Goal: Find contact information: Obtain details needed to contact an individual or organization

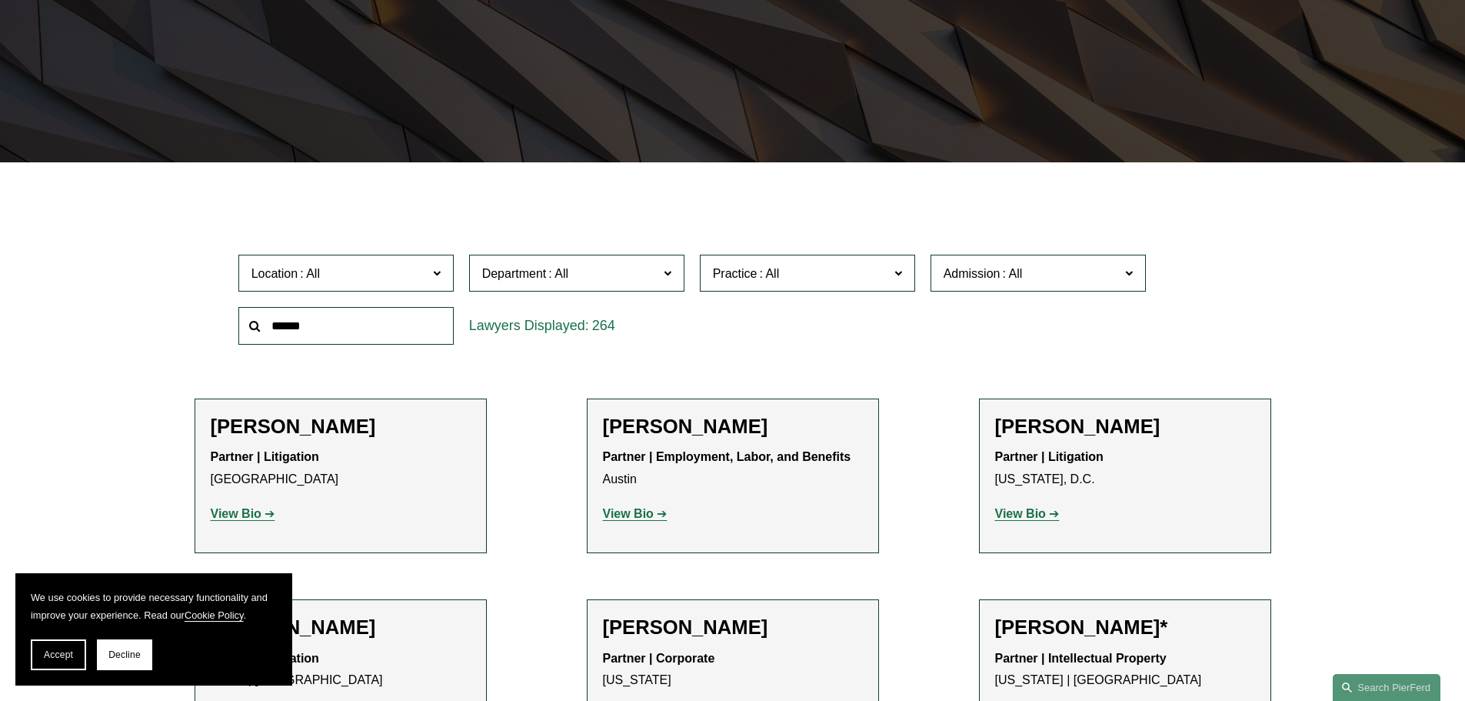
scroll to position [308, 0]
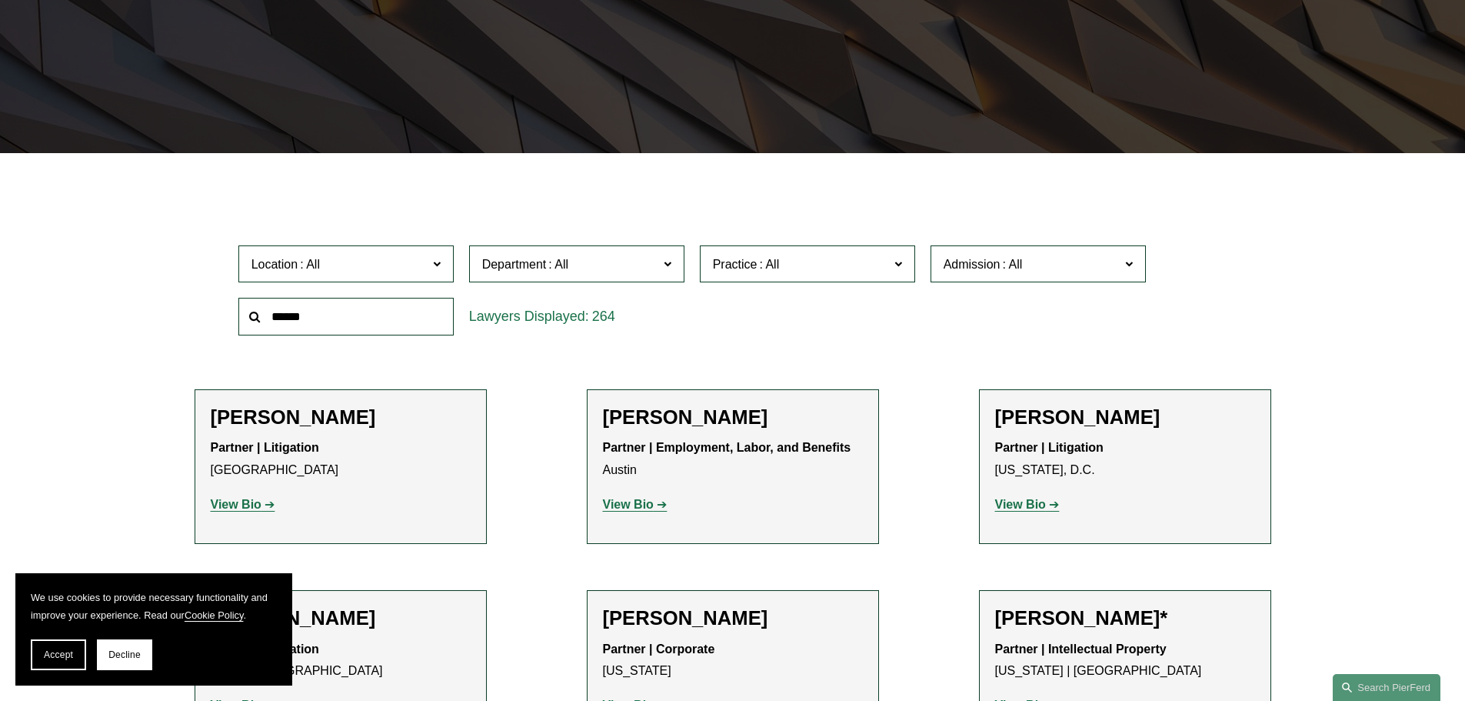
click at [341, 309] on input "text" at bounding box center [345, 317] width 215 height 38
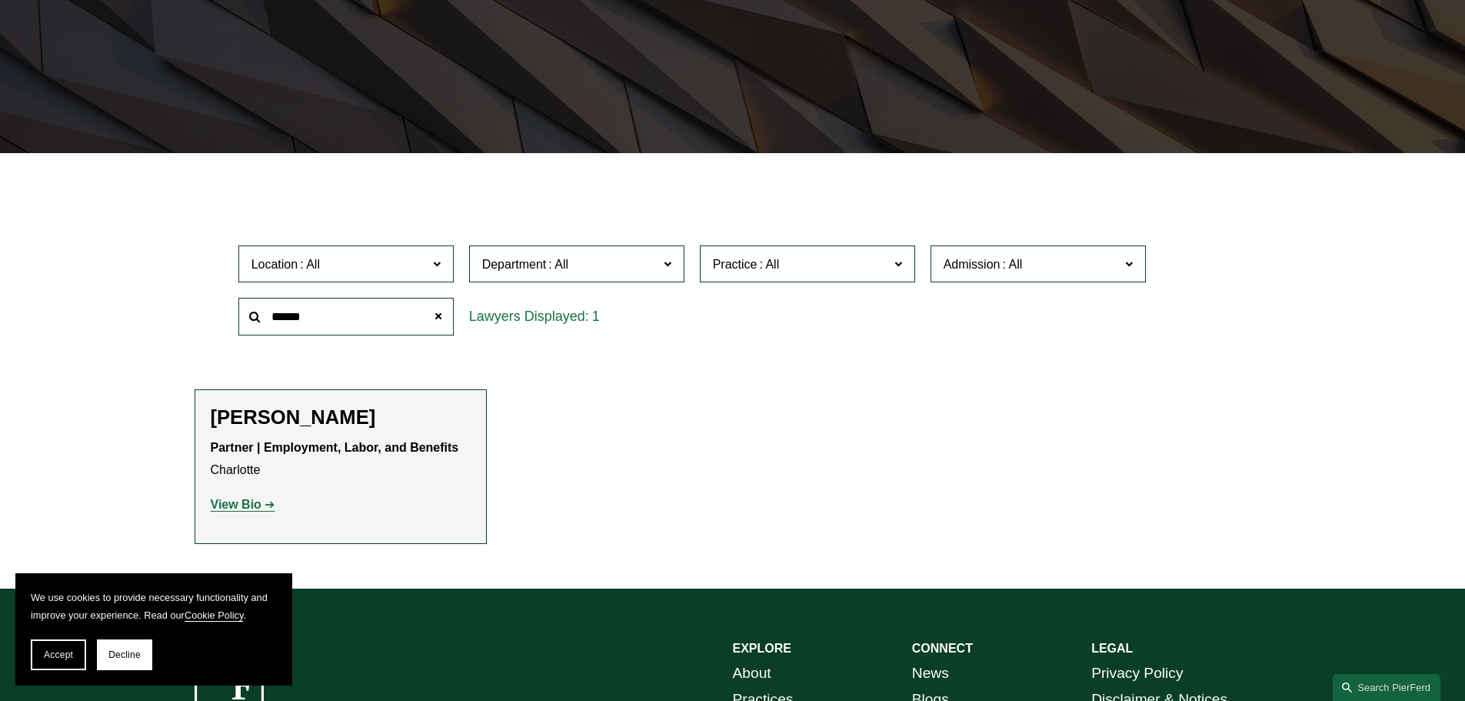
type input "******"
click at [291, 416] on h2 "[PERSON_NAME]" at bounding box center [341, 417] width 260 height 24
drag, startPoint x: 242, startPoint y: 504, endPoint x: 263, endPoint y: 497, distance: 21.9
click at [242, 504] on strong "View Bio" at bounding box center [236, 504] width 51 height 13
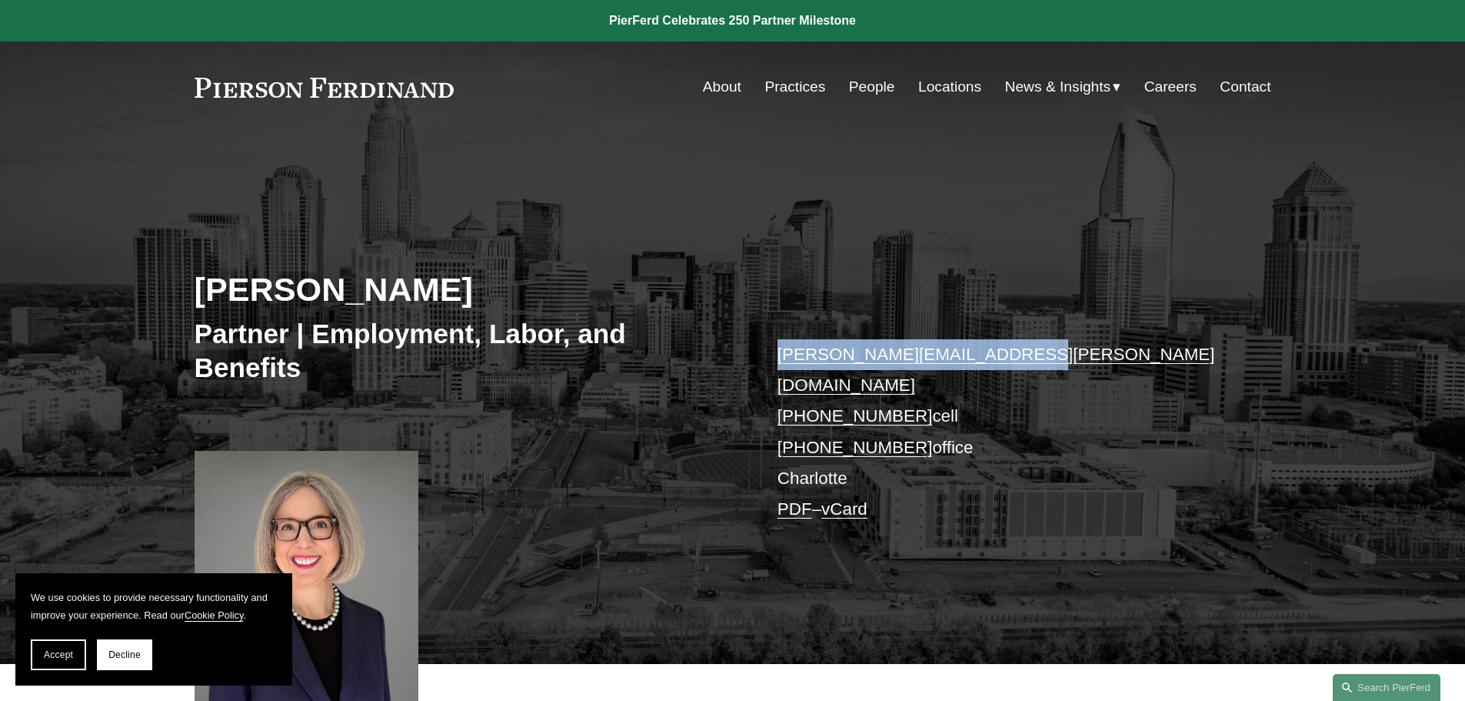
drag, startPoint x: 977, startPoint y: 355, endPoint x: 781, endPoint y: 354, distance: 195.3
click at [775, 358] on div "[PERSON_NAME] Partner | Employment, Labor, and Benefits [PERSON_NAME][EMAIL_ADD…" at bounding box center [732, 420] width 1465 height 487
copy link "[PERSON_NAME][EMAIL_ADDRESS][PERSON_NAME][DOMAIN_NAME]"
click at [1130, 449] on p "[PERSON_NAME][EMAIL_ADDRESS][PERSON_NAME][DOMAIN_NAME] [PHONE_NUMBER] cell [PHO…" at bounding box center [1001, 432] width 448 height 186
